Goal: Navigation & Orientation: Find specific page/section

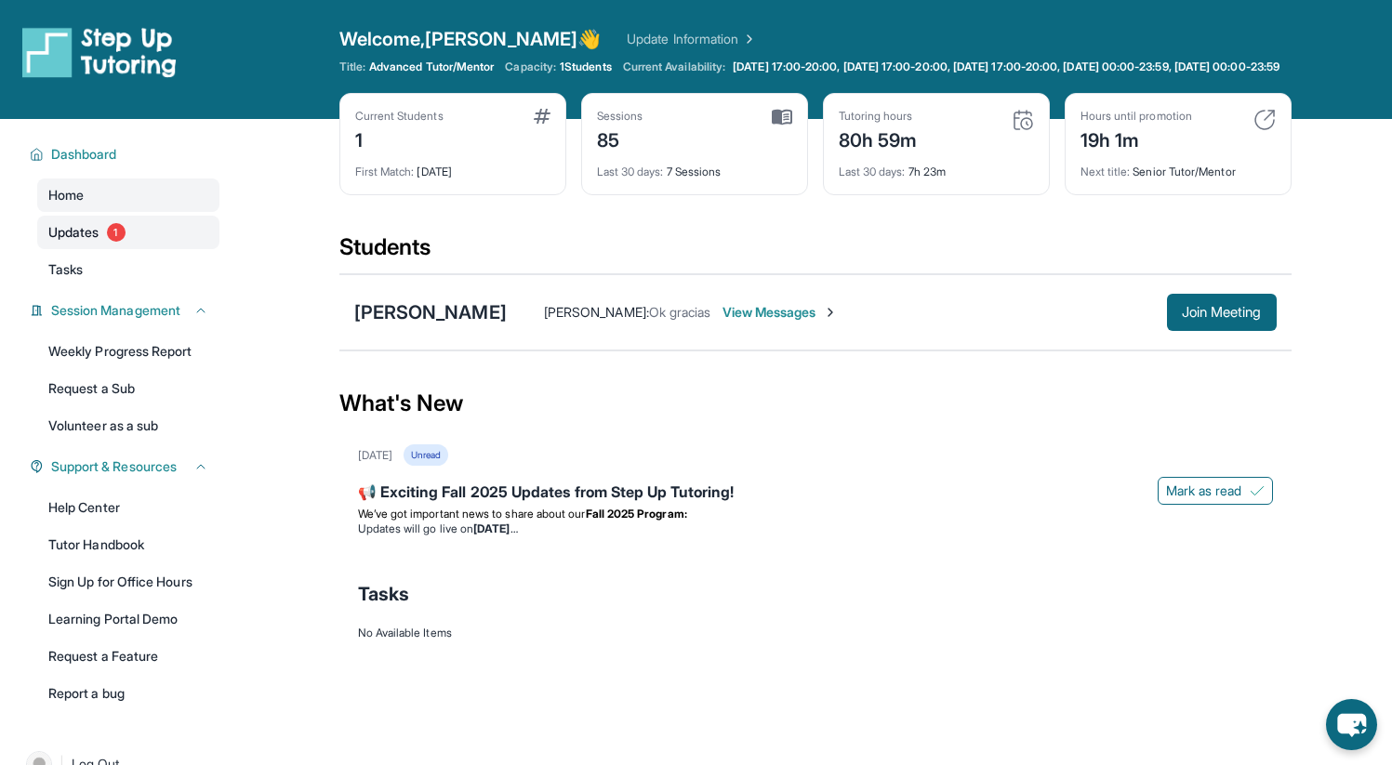
click at [170, 236] on link "Updates 1" at bounding box center [128, 232] width 182 height 33
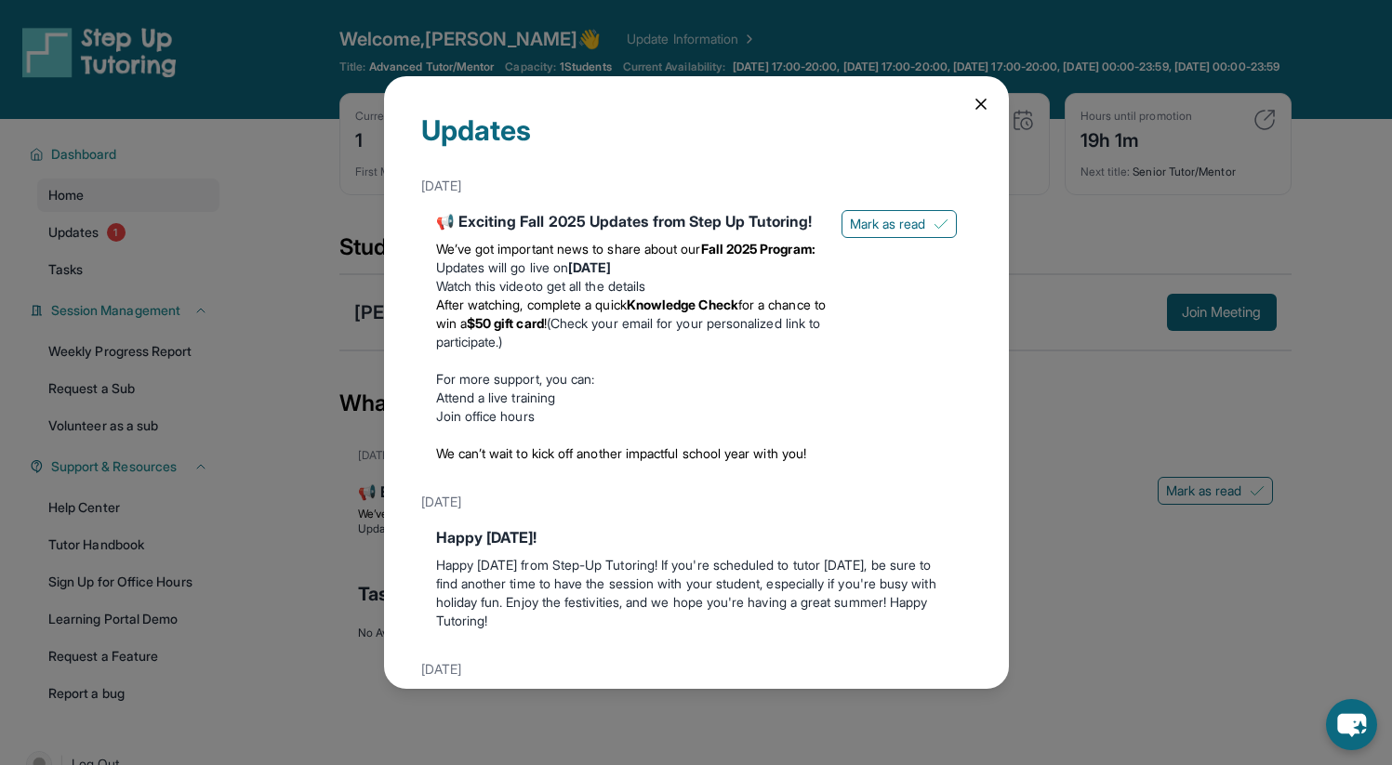
click at [630, 230] on div "📢 Exciting Fall 2025 Updates from Step Up Tutoring!" at bounding box center [631, 221] width 391 height 22
click at [582, 296] on li "Watch this video to get all the details" at bounding box center [631, 286] width 391 height 19
click at [561, 224] on div "📢 Exciting Fall 2025 Updates from Step Up Tutoring!" at bounding box center [631, 221] width 391 height 22
click at [462, 232] on div "📢 Exciting Fall 2025 Updates from Step Up Tutoring!" at bounding box center [631, 221] width 391 height 22
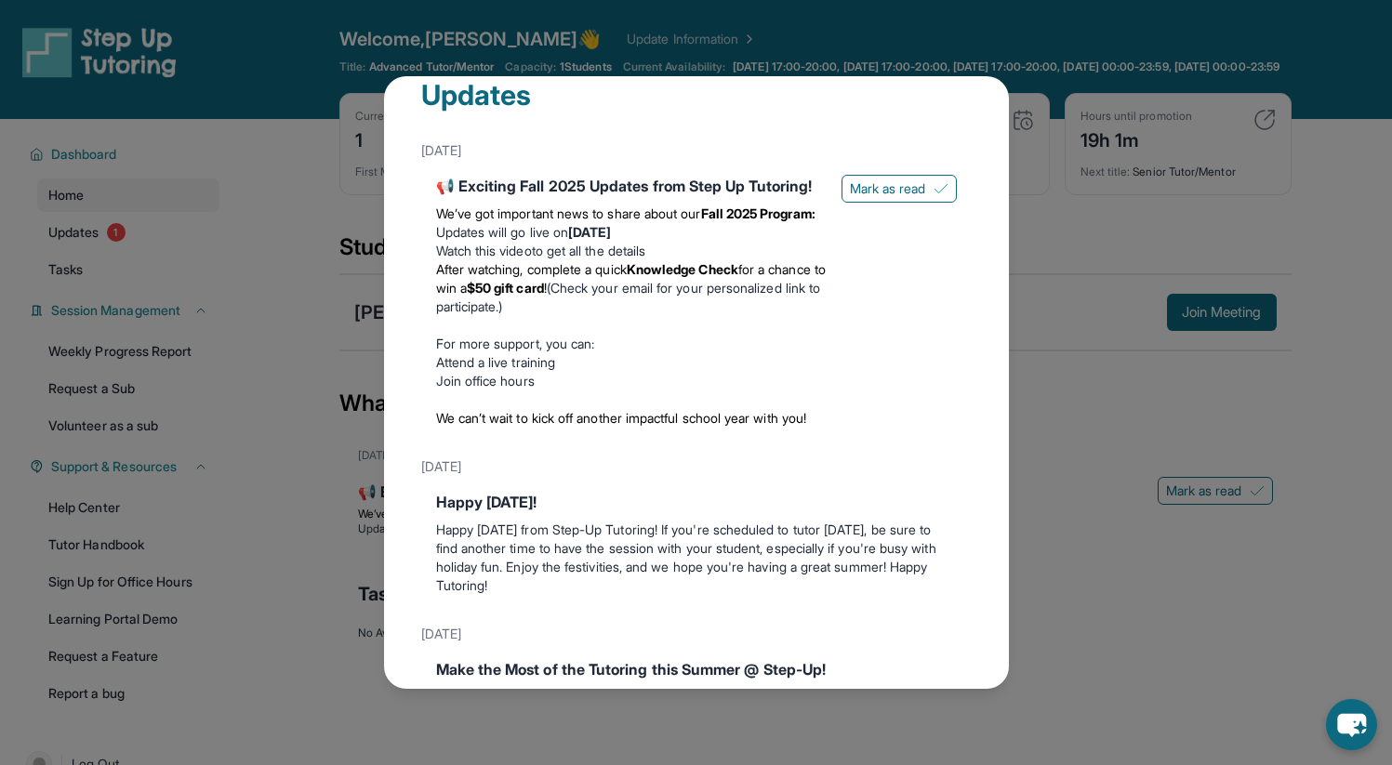
scroll to position [56, 0]
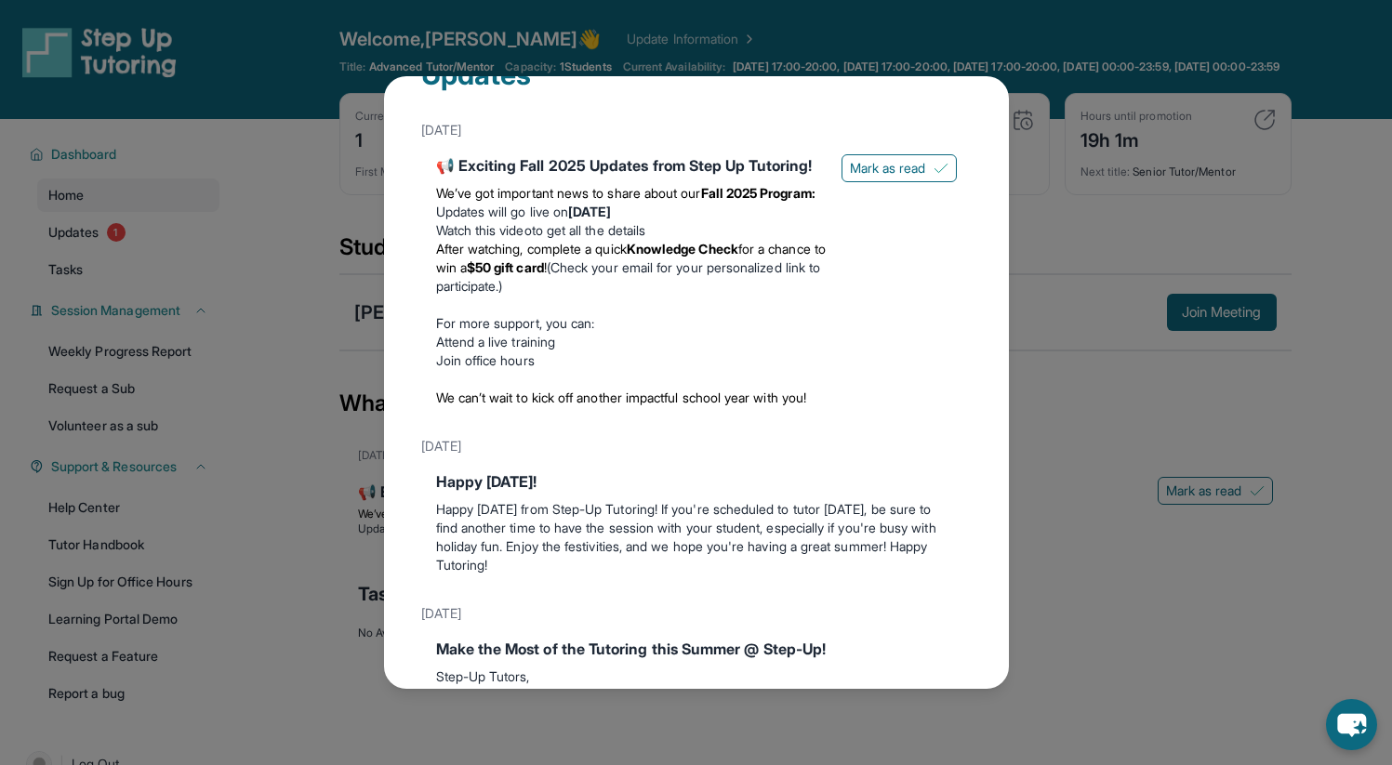
click at [656, 351] on li "Attend a live training" at bounding box center [631, 342] width 391 height 19
click at [1132, 553] on div "Updates [DATE] 📢 Exciting Fall 2025 Updates from Step Up Tutoring! We’ve got im…" at bounding box center [696, 382] width 1392 height 765
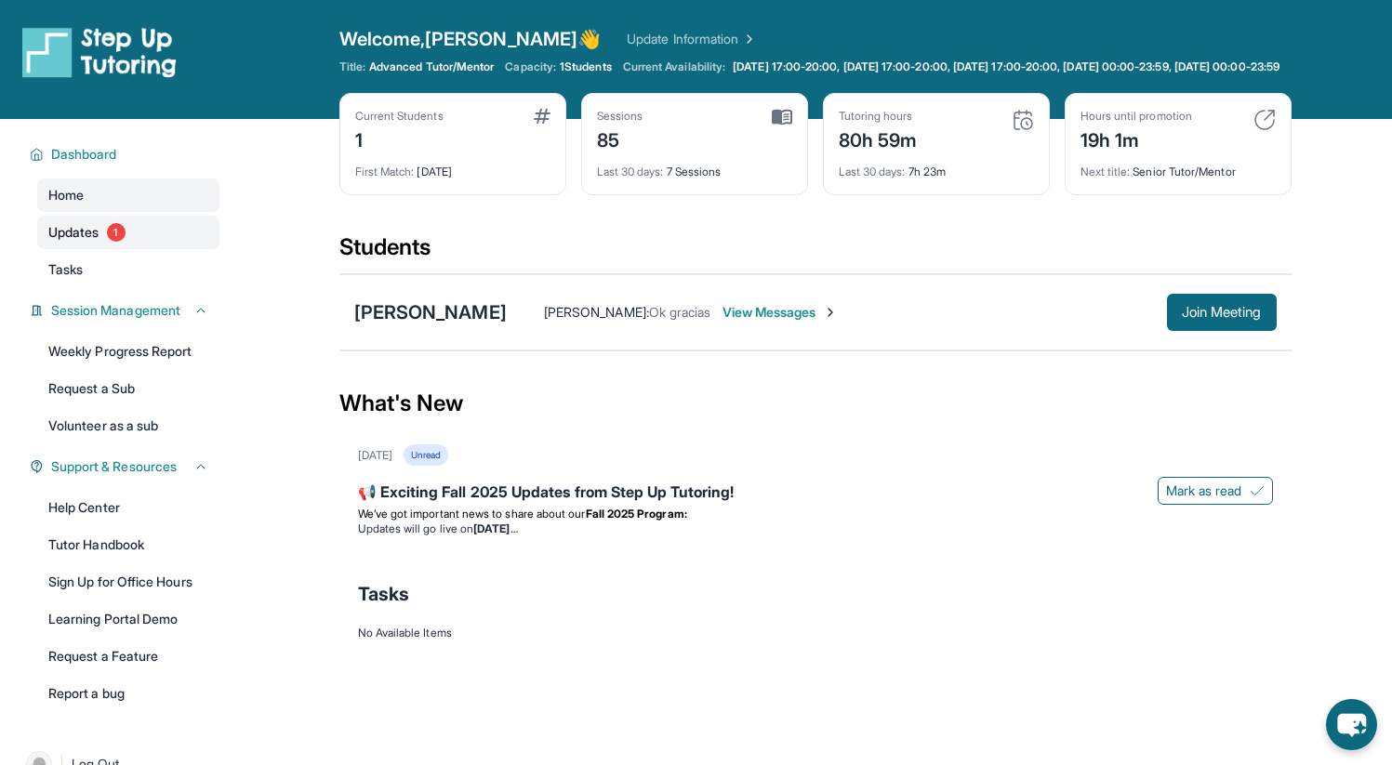
click at [106, 241] on link "Updates 1" at bounding box center [128, 232] width 182 height 33
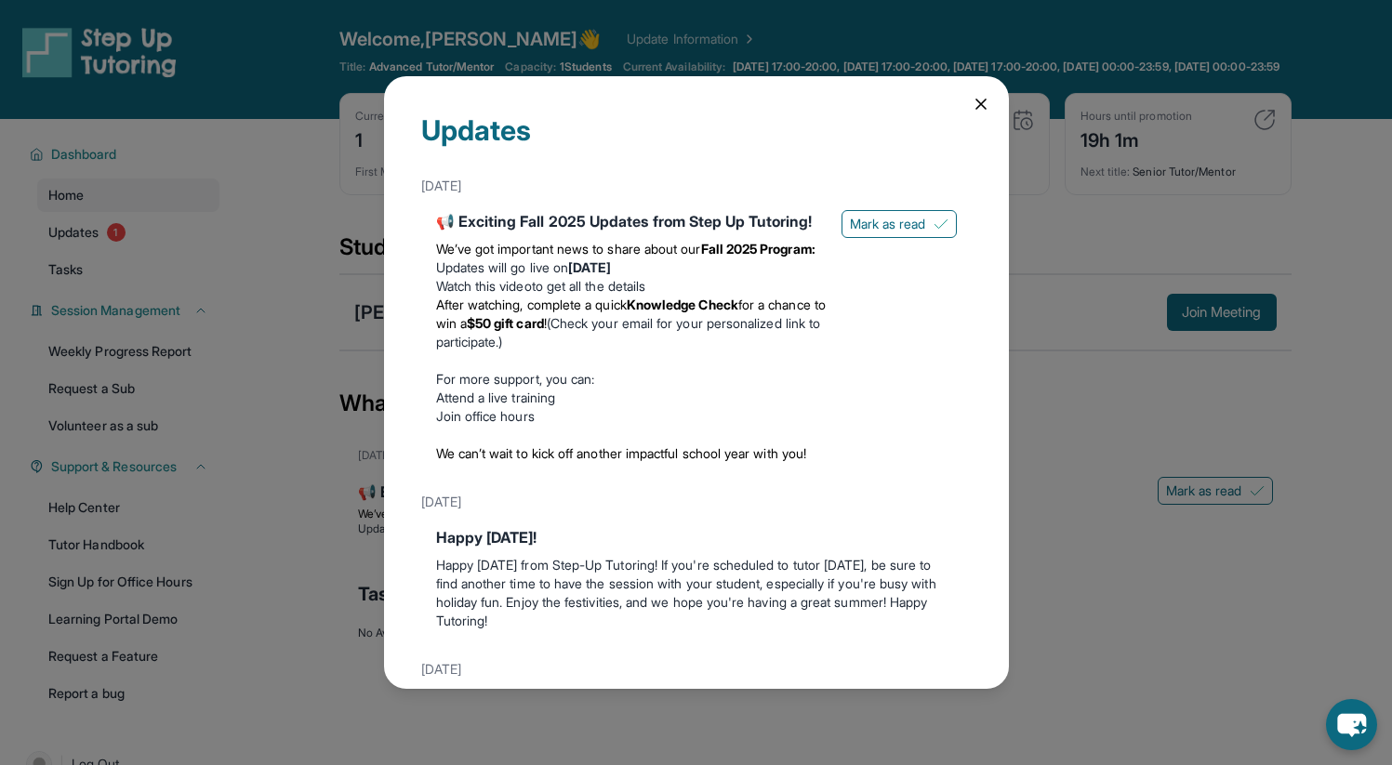
click at [605, 258] on p "We’ve got important news to share about our Fall 2025 Program:" at bounding box center [631, 249] width 391 height 19
click at [850, 228] on span "Mark as read" at bounding box center [888, 224] width 76 height 19
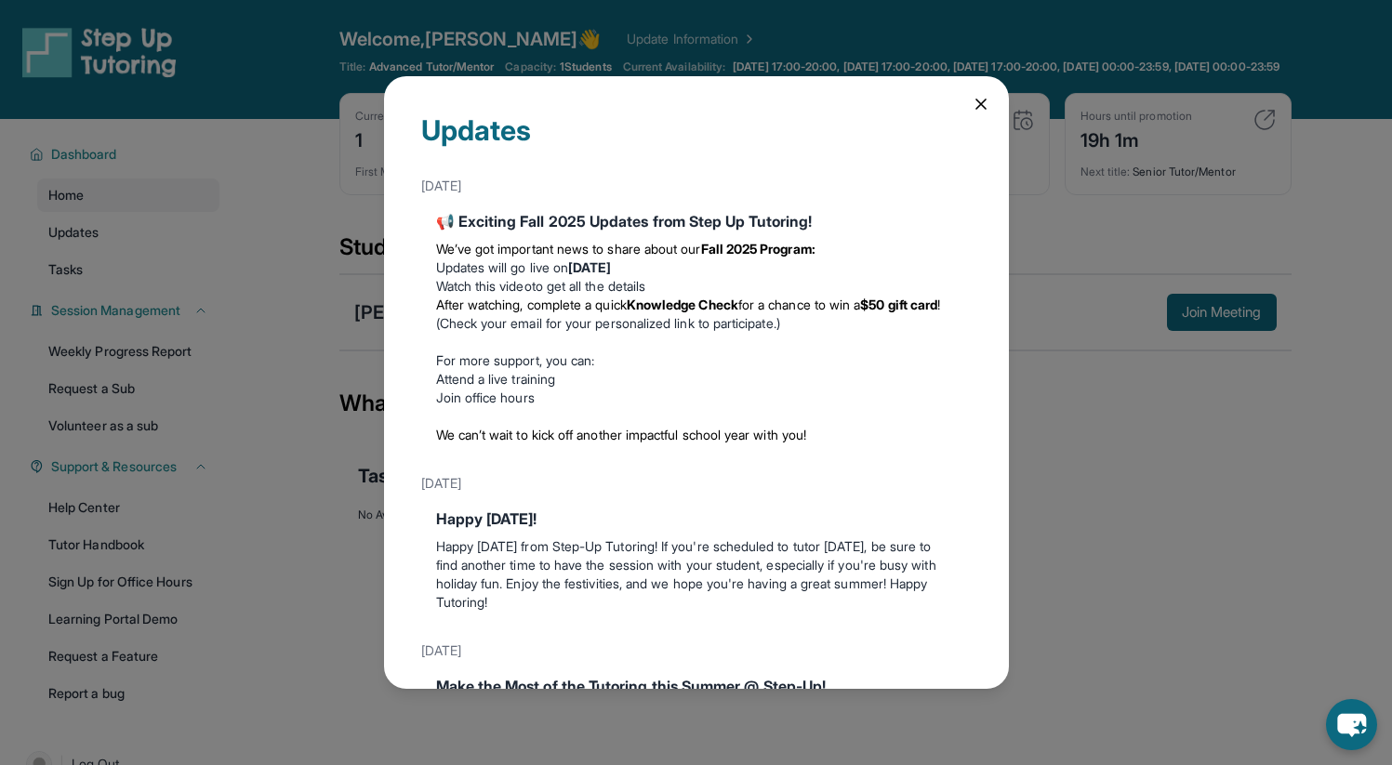
click at [661, 207] on div "📢 Exciting Fall 2025 Updates from Step Up Tutoring! We’ve got important news to…" at bounding box center [696, 331] width 550 height 257
click at [531, 224] on div "📢 Exciting Fall 2025 Updates from Step Up Tutoring!" at bounding box center [696, 221] width 521 height 22
click at [519, 340] on p at bounding box center [696, 342] width 521 height 19
click at [648, 311] on strong "Knowledge Check" at bounding box center [683, 305] width 112 height 16
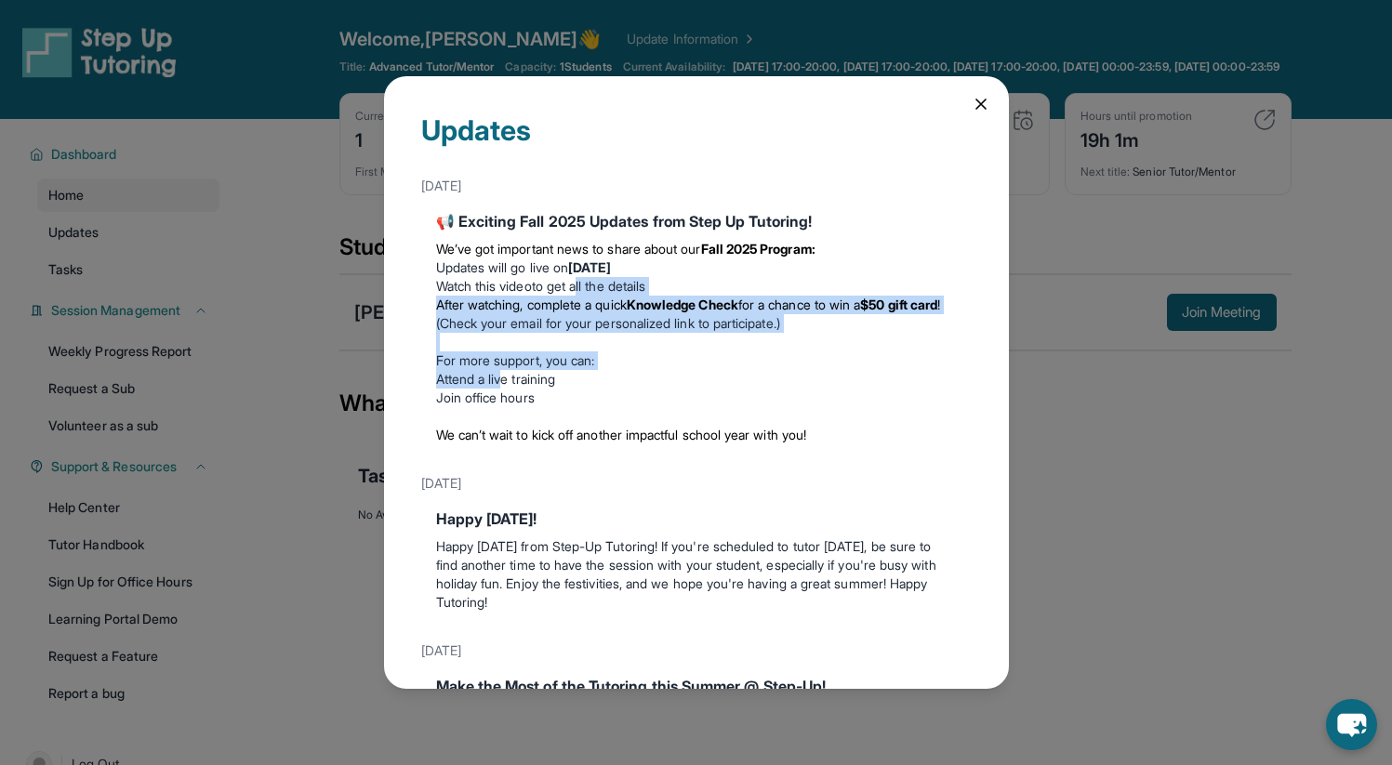
drag, startPoint x: 584, startPoint y: 291, endPoint x: 502, endPoint y: 385, distance: 124.6
click at [502, 384] on div "We’ve got important news to share about our Fall 2025 Program: Updates will go …" at bounding box center [696, 341] width 521 height 219
click at [502, 385] on link "Attend a live training" at bounding box center [496, 379] width 120 height 16
click at [685, 290] on li "Watch this video to get all the details" at bounding box center [696, 286] width 521 height 19
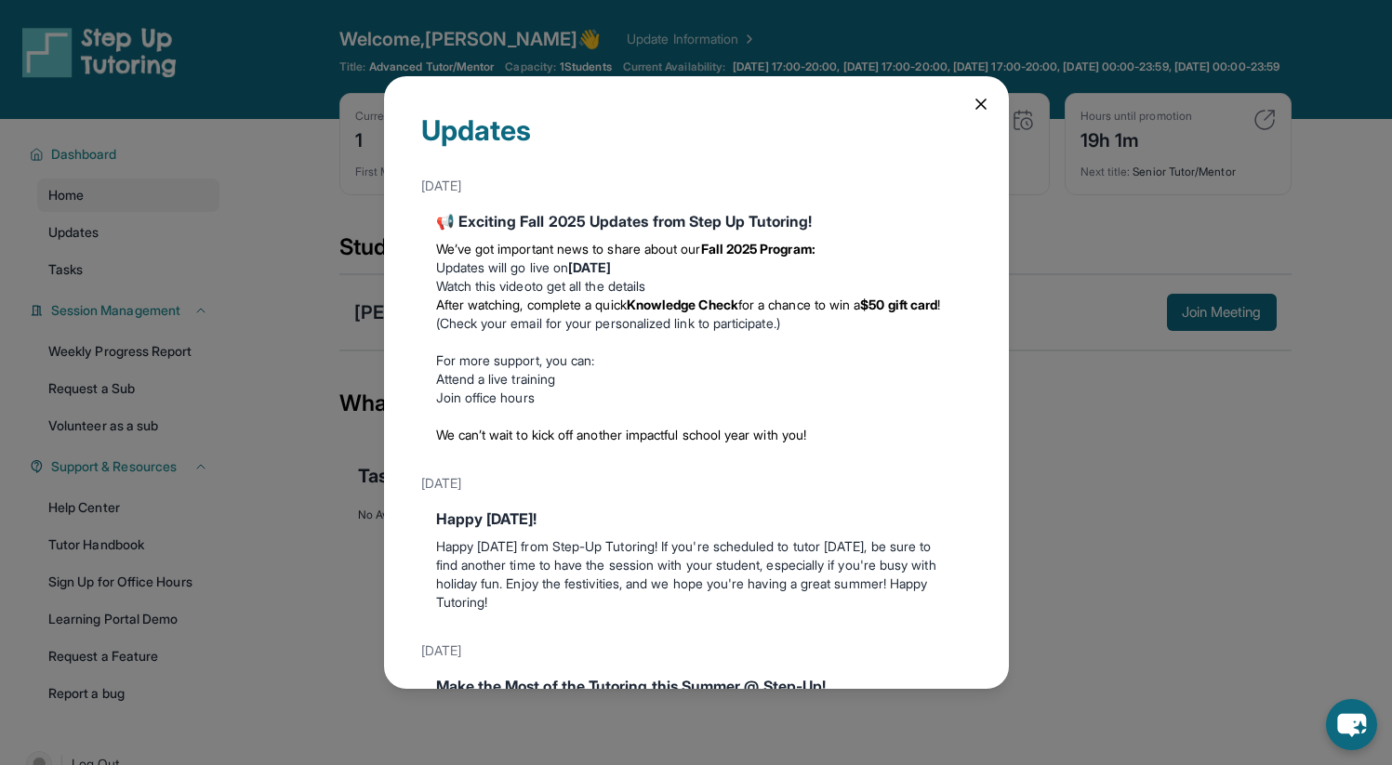
click at [593, 290] on li "Watch this video to get all the details" at bounding box center [696, 286] width 521 height 19
click at [524, 290] on link "Watch this video" at bounding box center [484, 286] width 96 height 16
click at [956, 105] on div "Updates [DATE] 📢 Exciting Fall 2025 Updates from Step Up Tutoring! We’ve got im…" at bounding box center [696, 382] width 625 height 612
click at [972, 107] on icon at bounding box center [981, 104] width 19 height 19
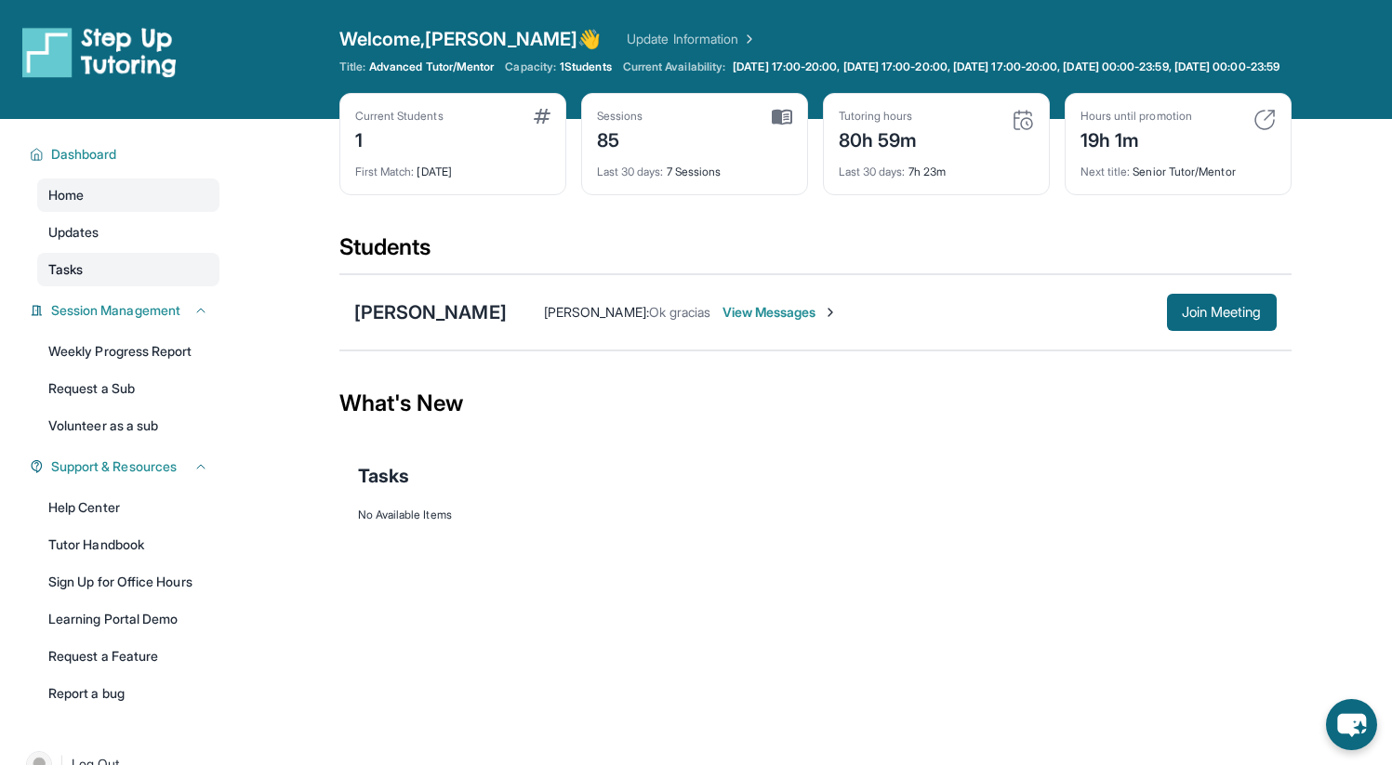
click at [166, 281] on link "Tasks" at bounding box center [128, 269] width 182 height 33
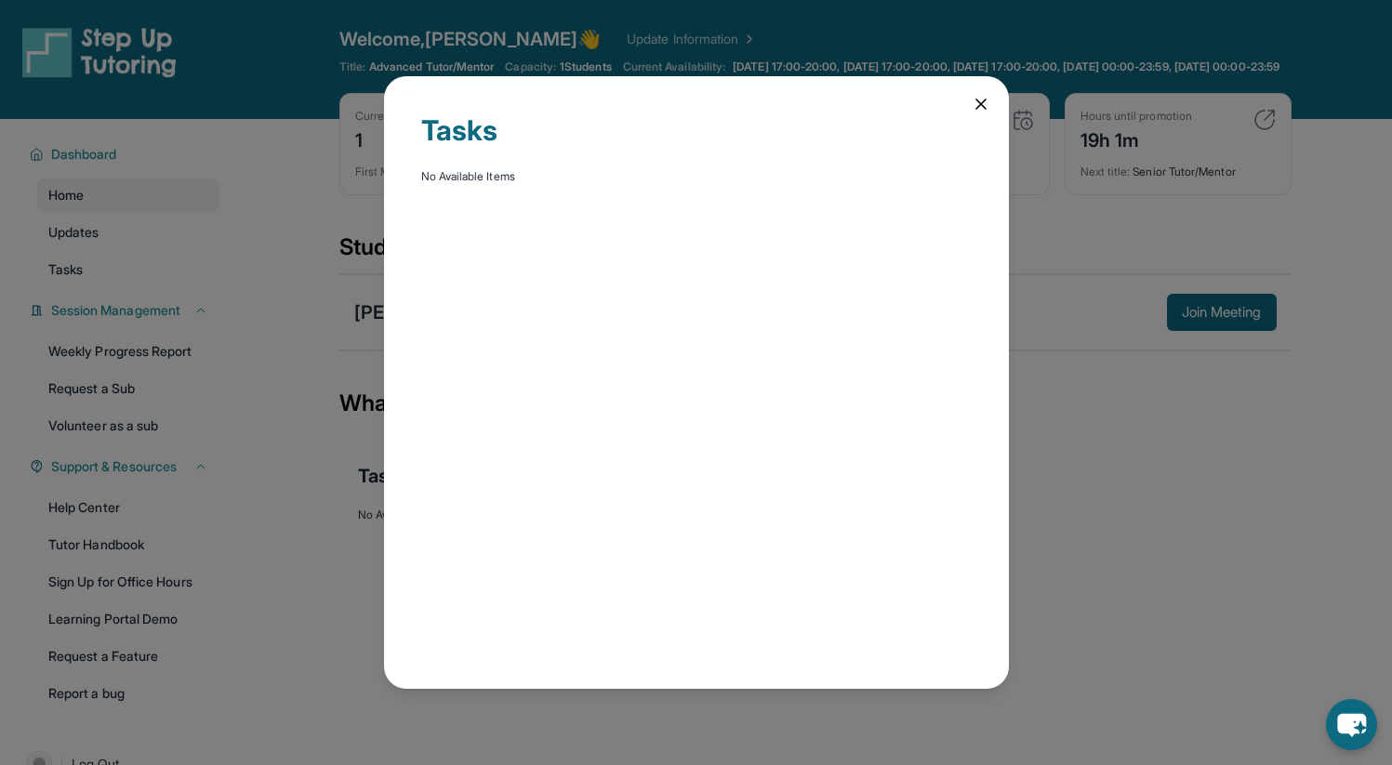
click at [980, 108] on icon at bounding box center [981, 104] width 19 height 19
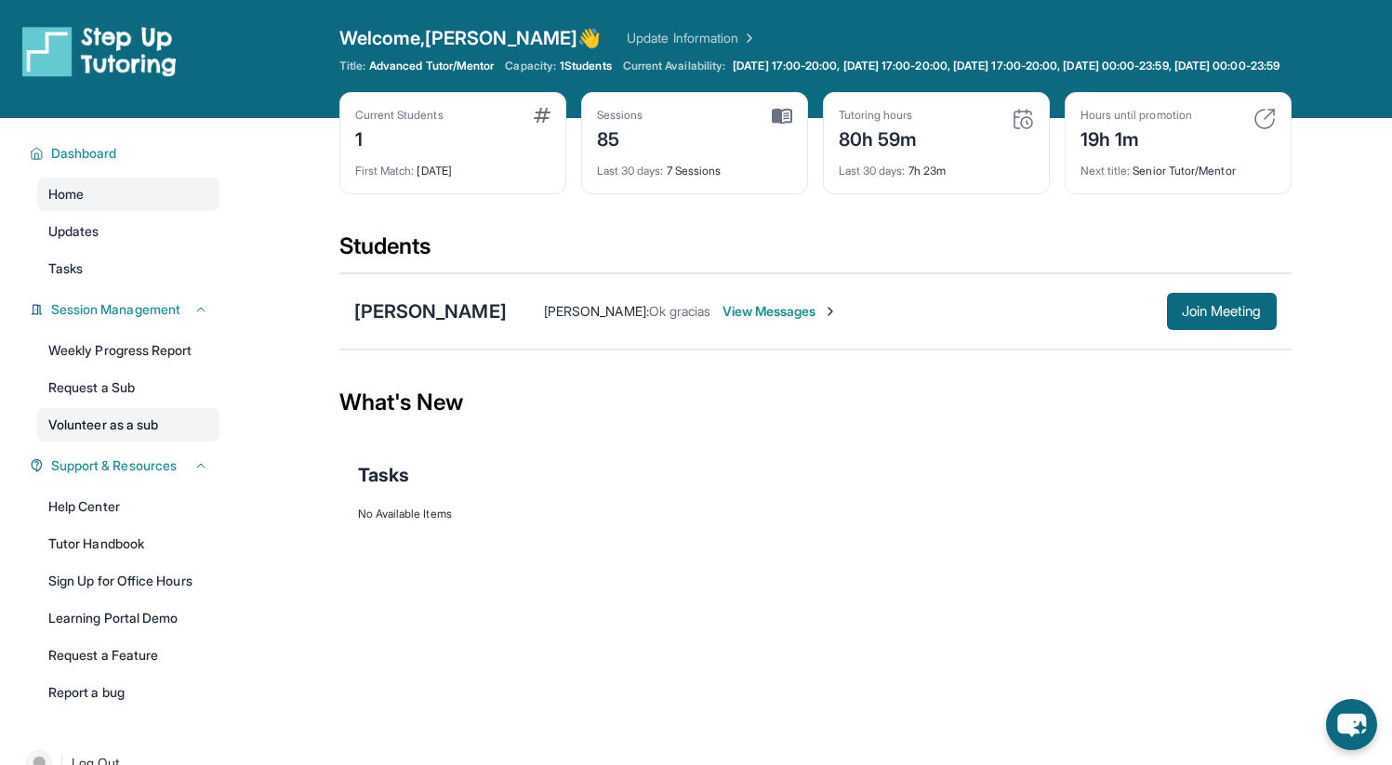
scroll to position [0, 0]
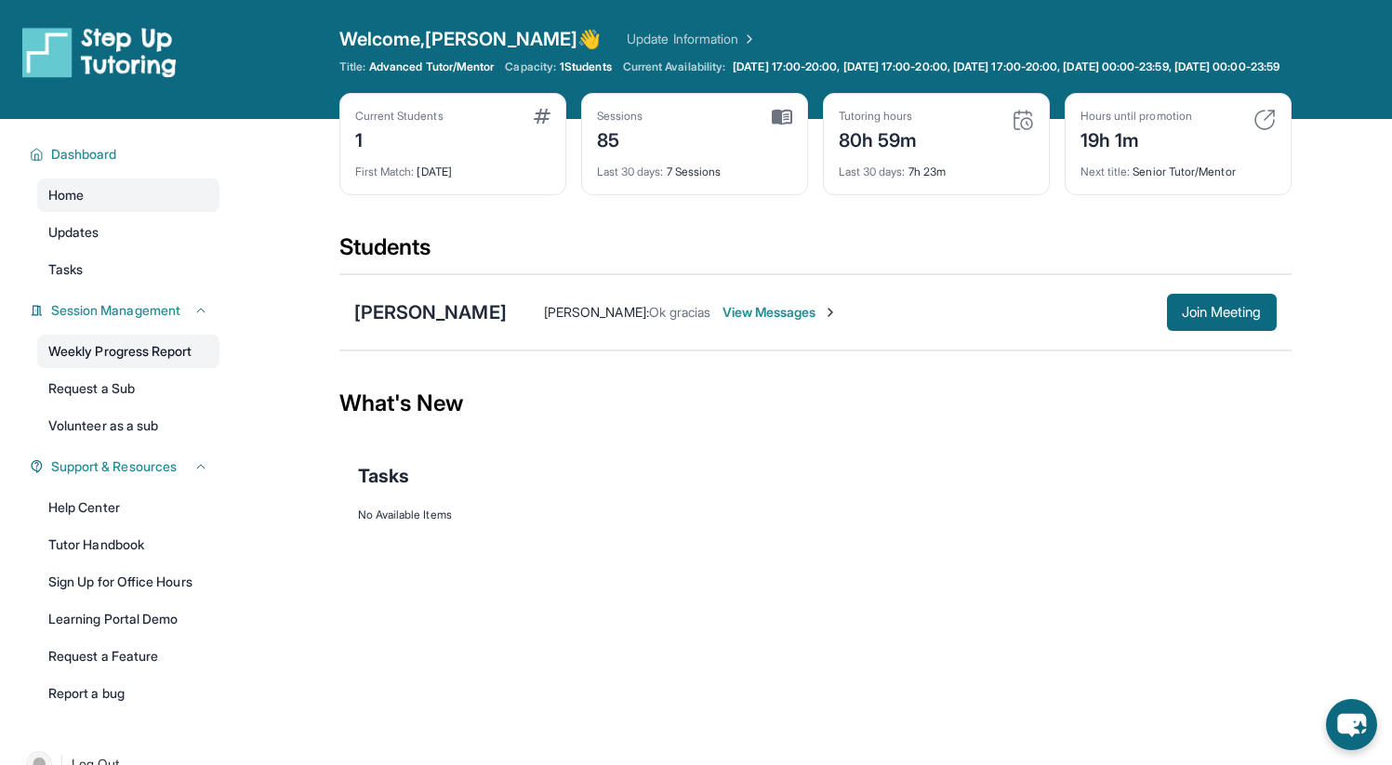
click at [157, 355] on link "Weekly Progress Report" at bounding box center [128, 351] width 182 height 33
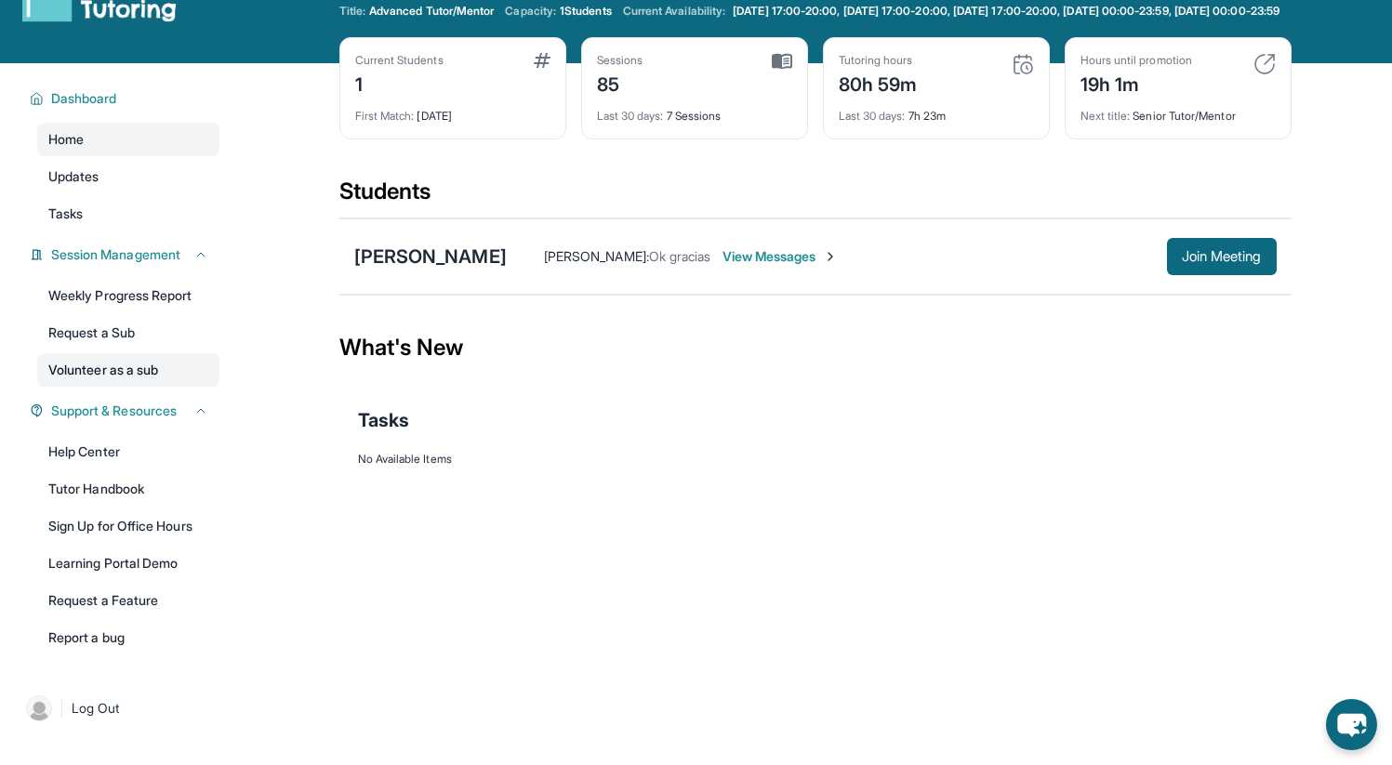
scroll to position [57, 0]
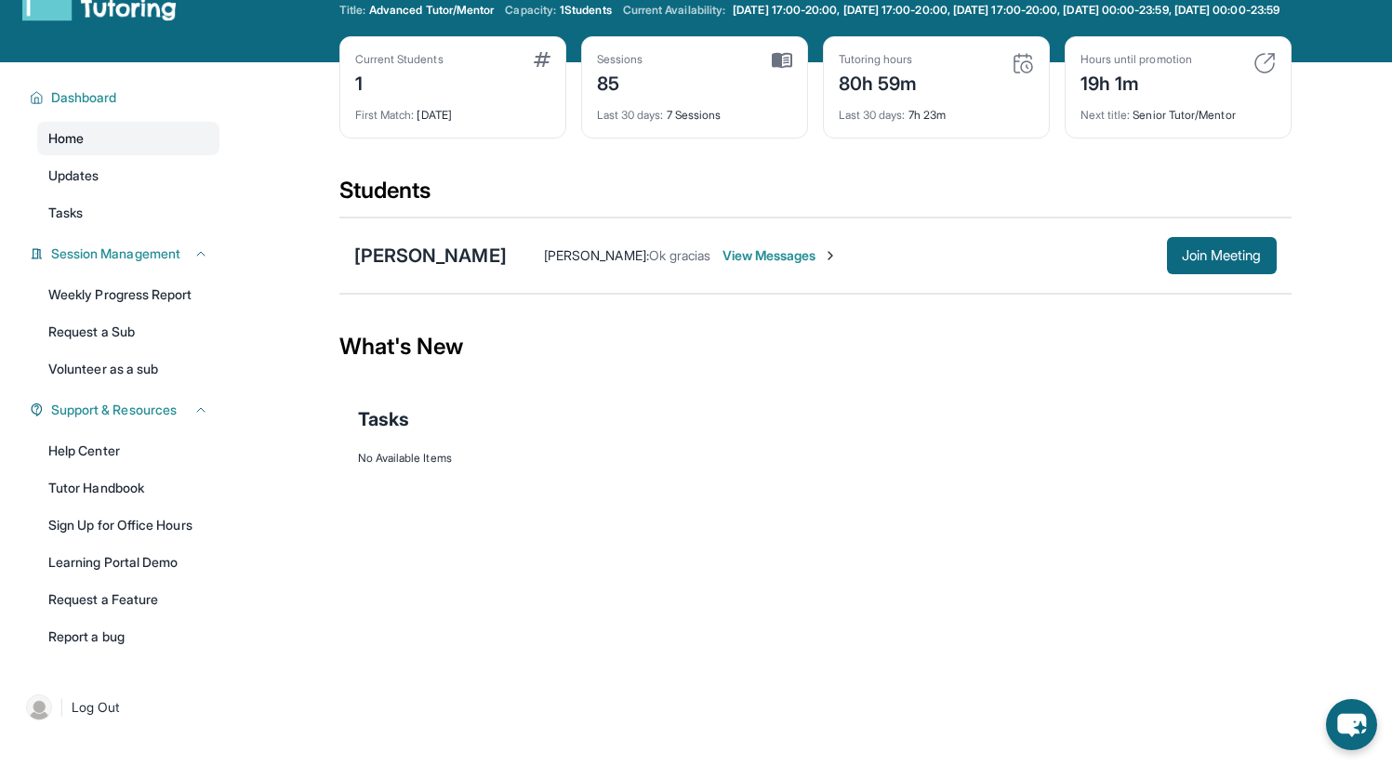
click at [134, 155] on link "Home" at bounding box center [128, 138] width 182 height 33
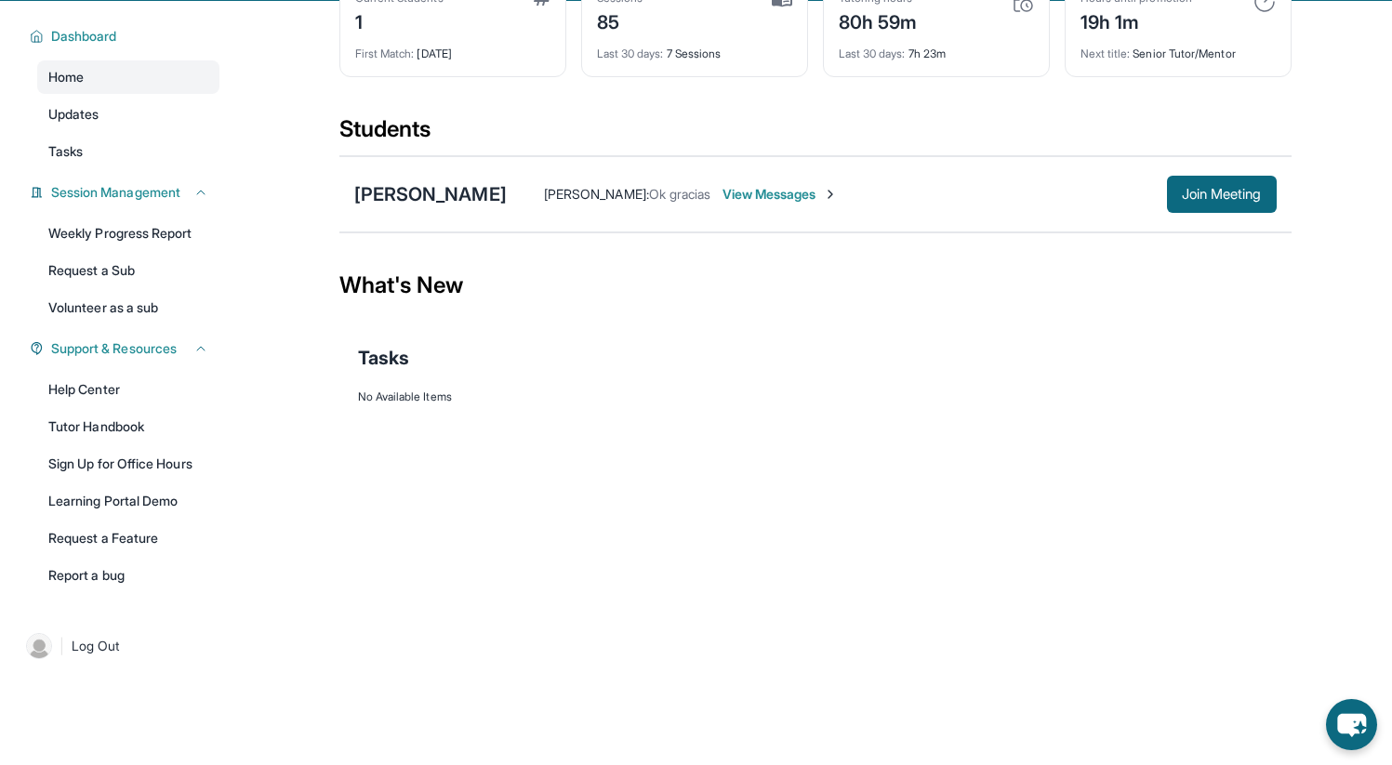
scroll to position [134, 0]
click at [722, 191] on span "View Messages" at bounding box center [780, 193] width 116 height 19
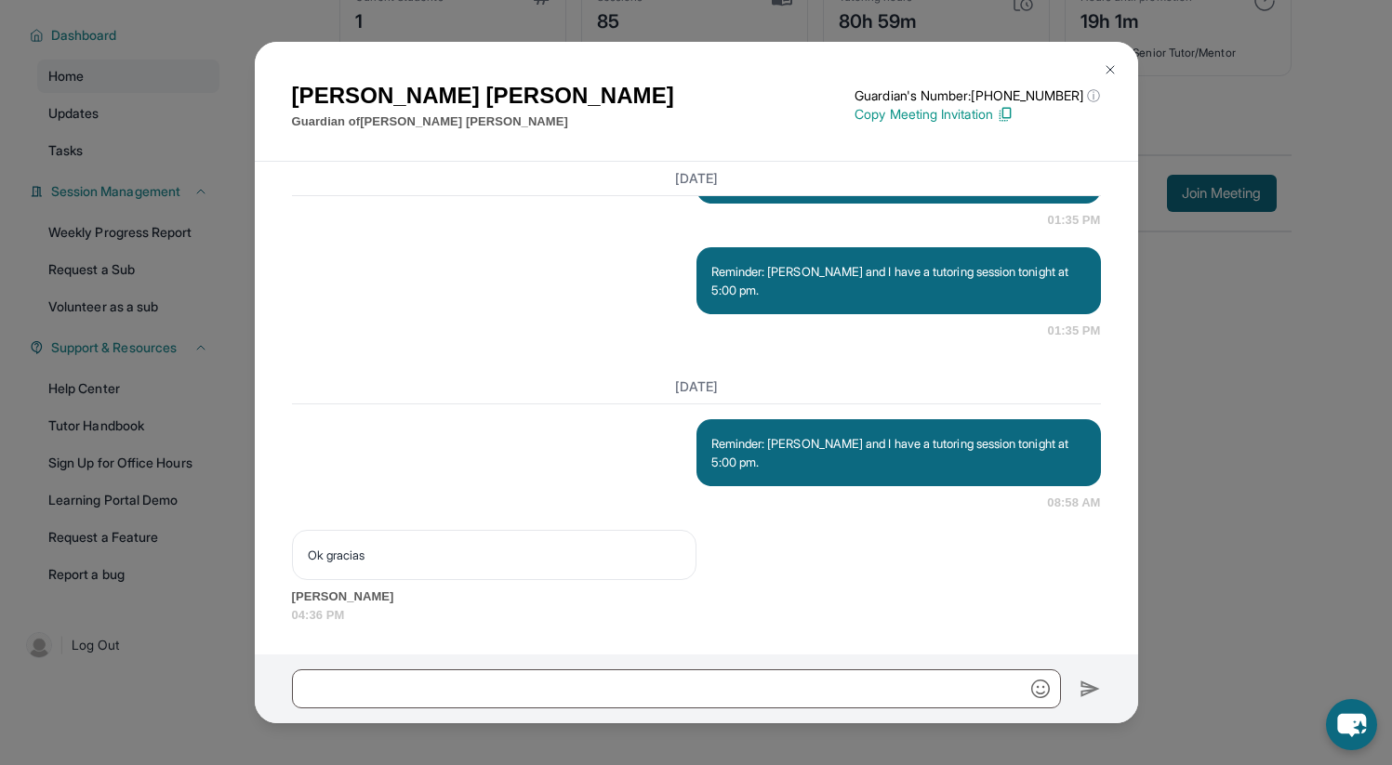
scroll to position [54224, 0]
click at [1107, 69] on img at bounding box center [1110, 69] width 15 height 15
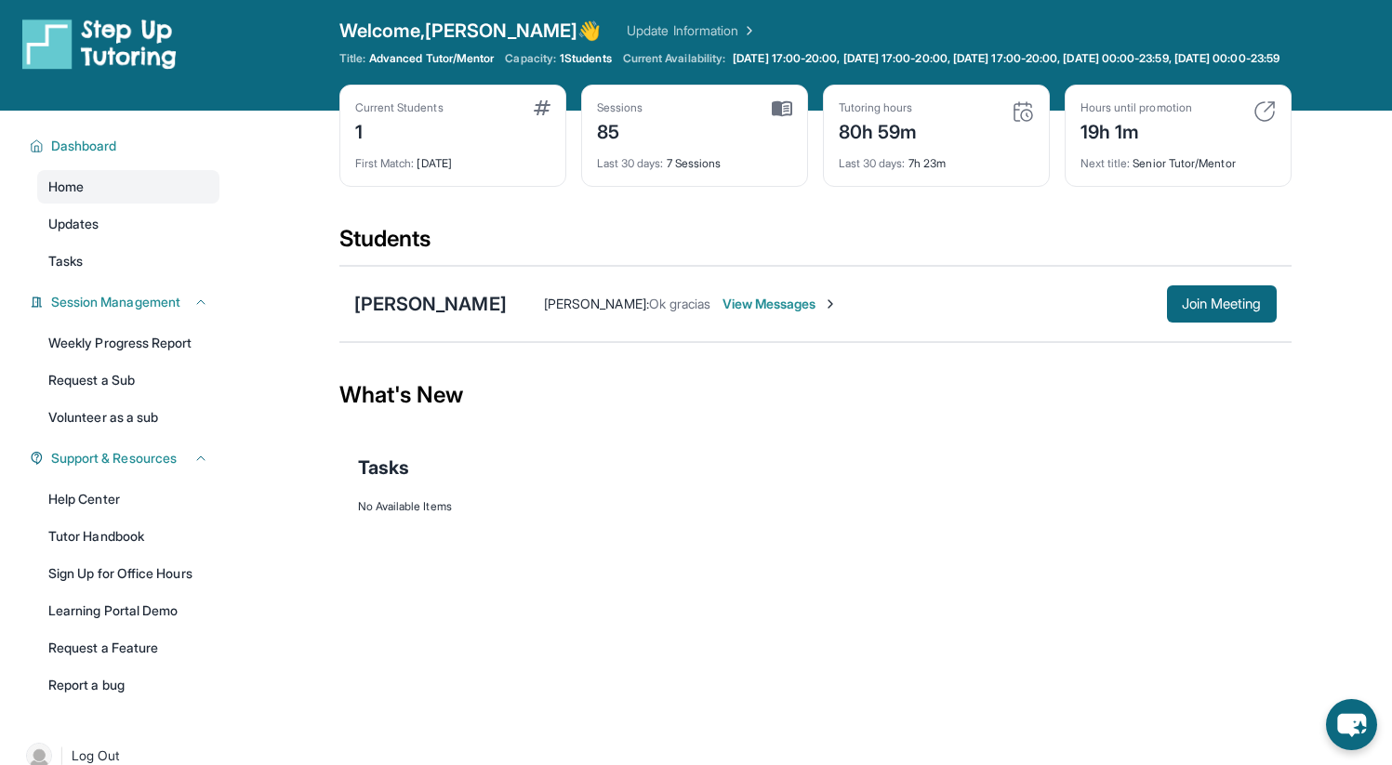
scroll to position [0, 0]
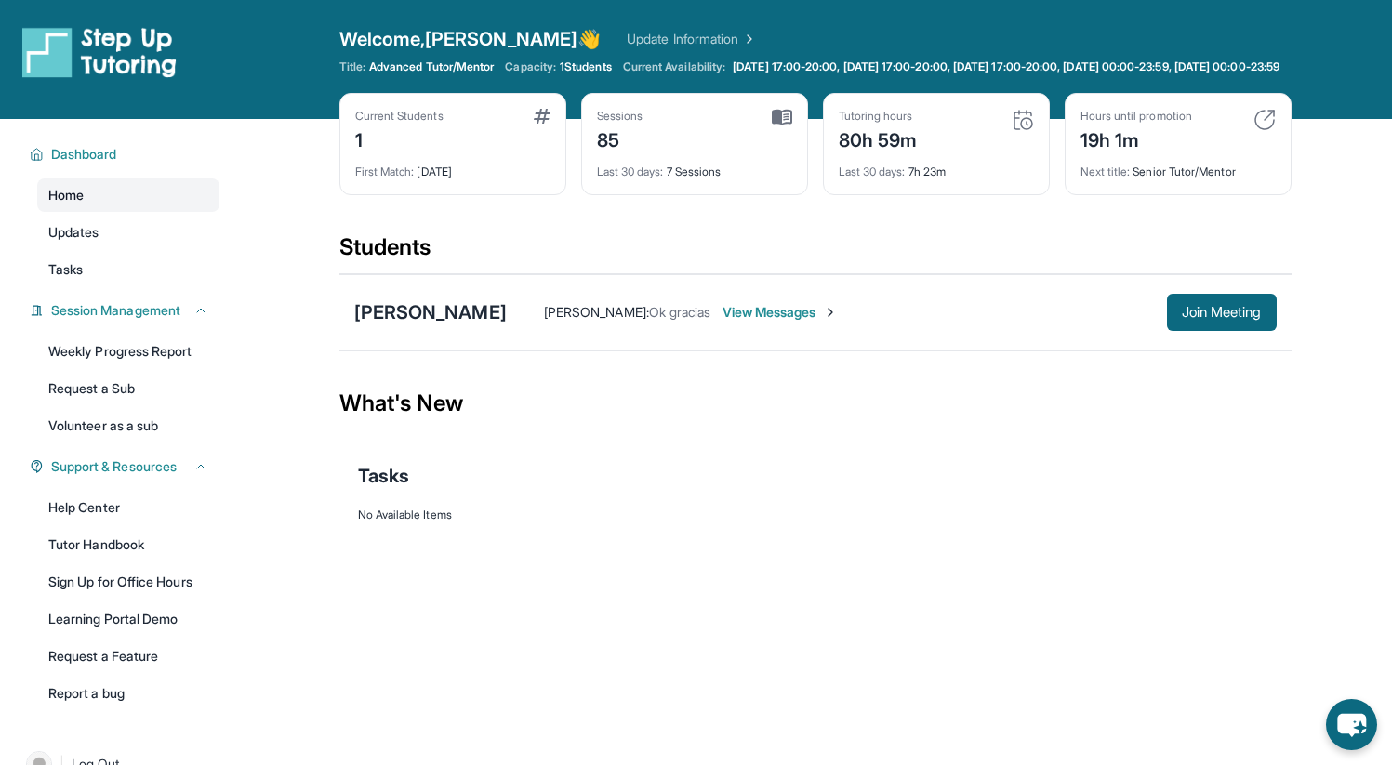
click at [127, 212] on link "Home" at bounding box center [128, 195] width 182 height 33
click at [104, 161] on span "Dashboard" at bounding box center [84, 154] width 66 height 19
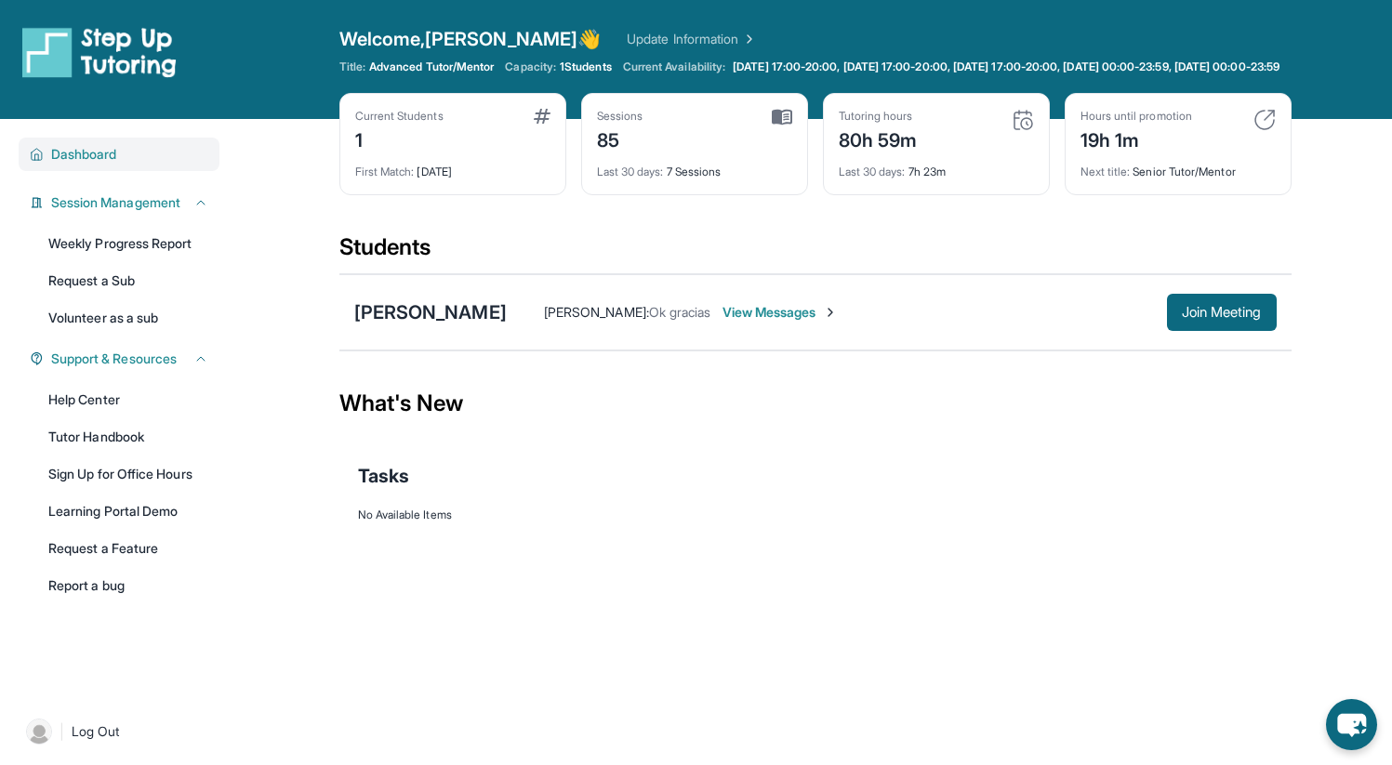
click at [104, 161] on span "Dashboard" at bounding box center [84, 154] width 66 height 19
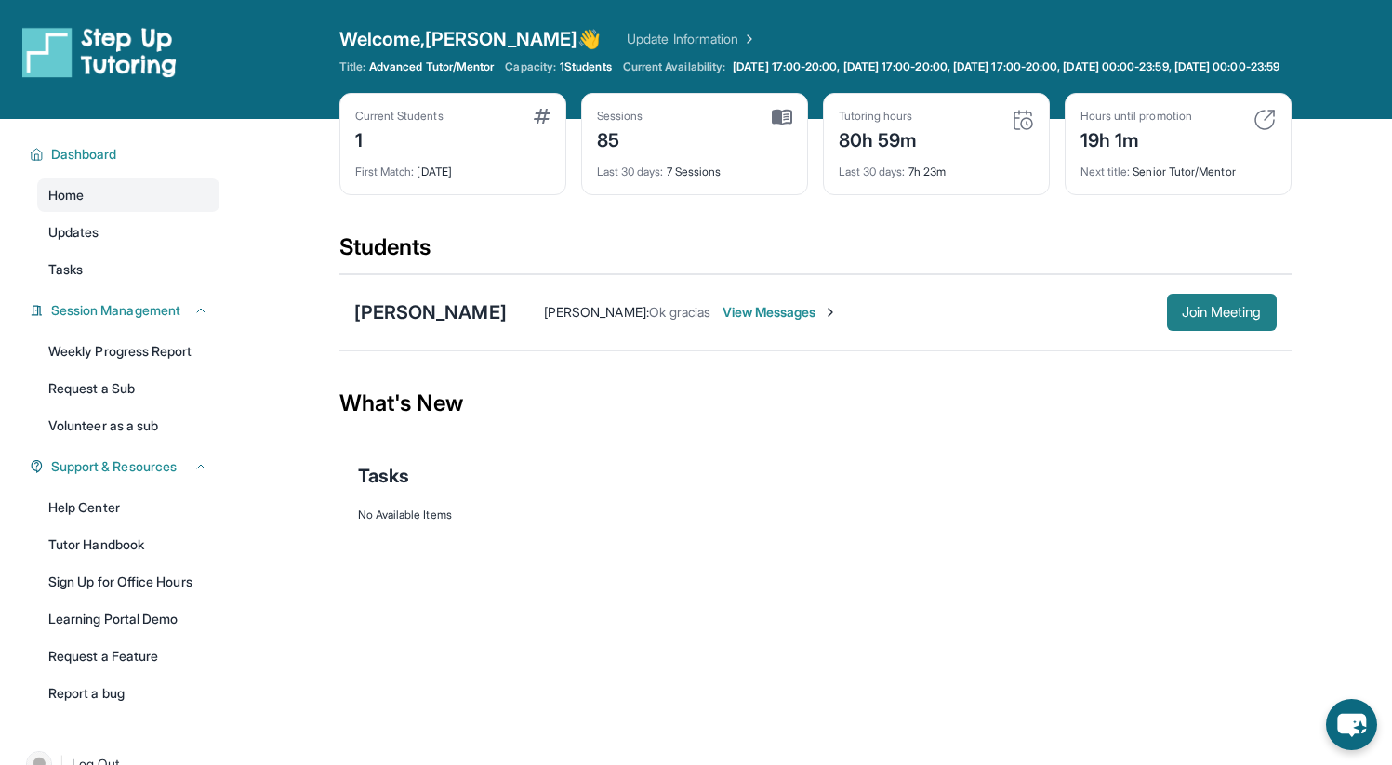
click at [1167, 324] on button "Join Meeting" at bounding box center [1222, 312] width 110 height 37
